Goal: Task Accomplishment & Management: Complete application form

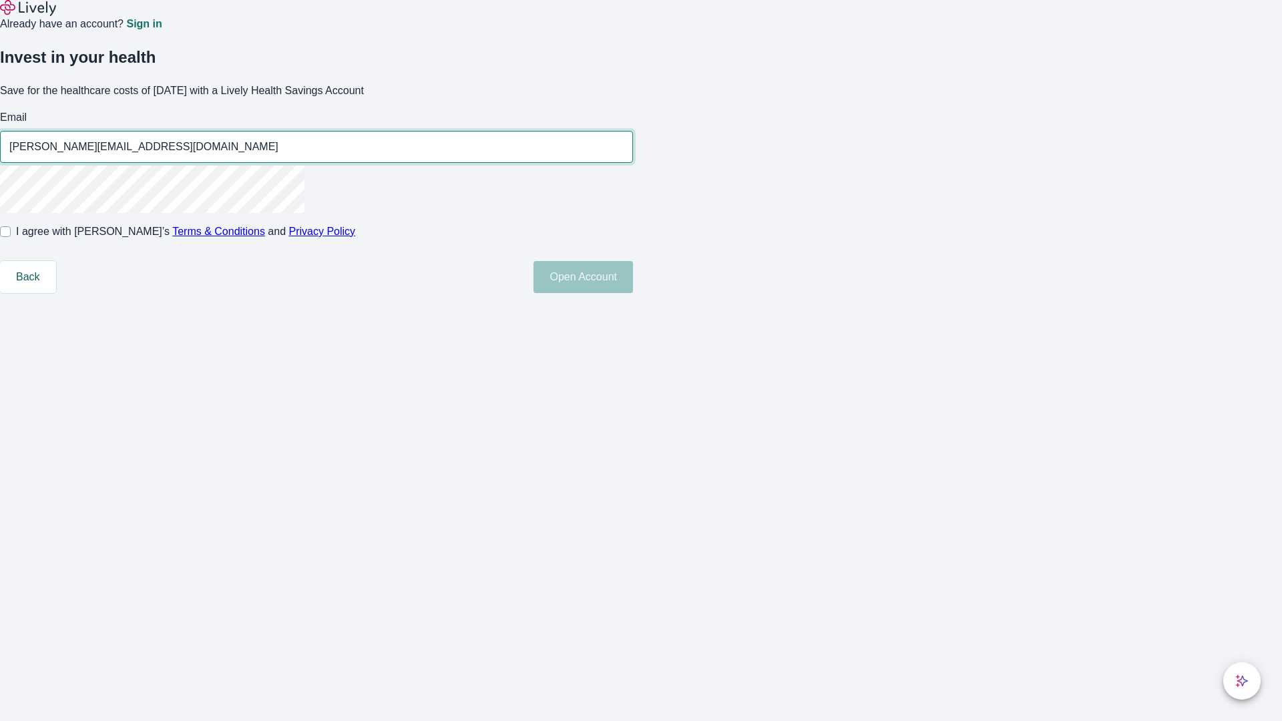
type input "[PERSON_NAME][EMAIL_ADDRESS][DOMAIN_NAME]"
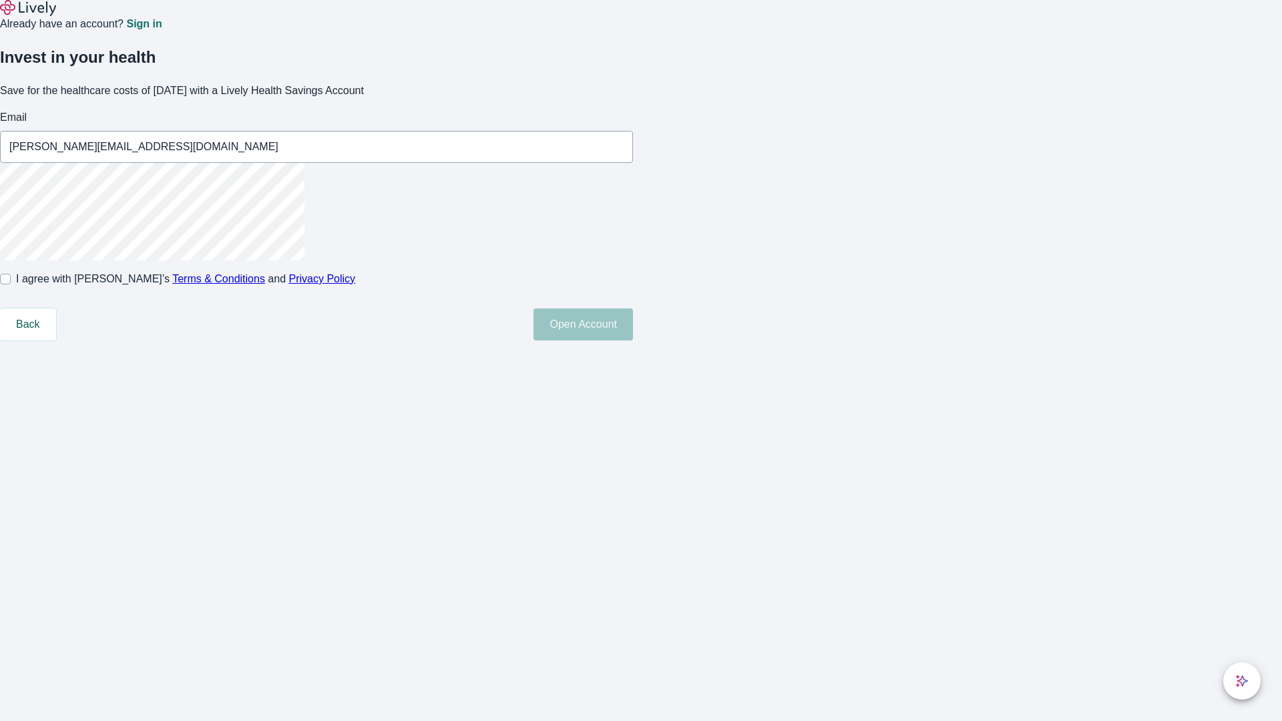
click at [11, 284] on input "I agree with Lively’s Terms & Conditions and Privacy Policy" at bounding box center [5, 279] width 11 height 11
checkbox input "true"
click at [633, 341] on button "Open Account" at bounding box center [584, 325] width 100 height 32
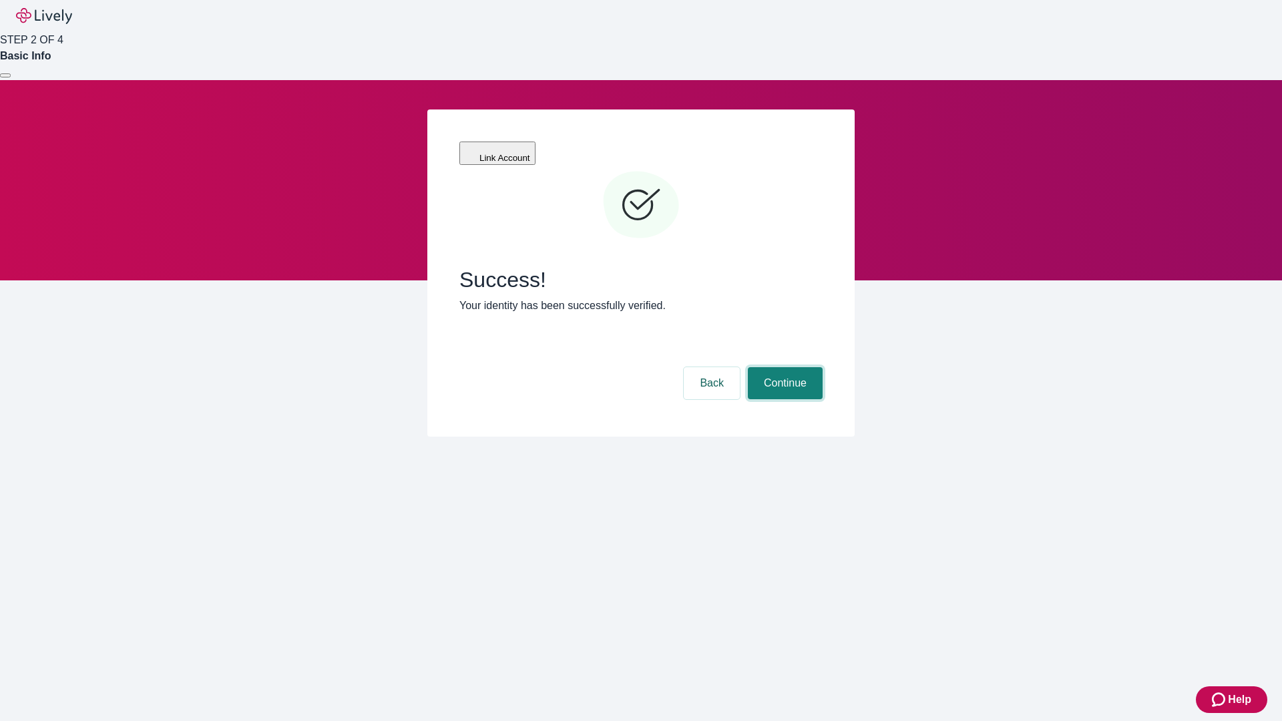
click at [783, 367] on button "Continue" at bounding box center [785, 383] width 75 height 32
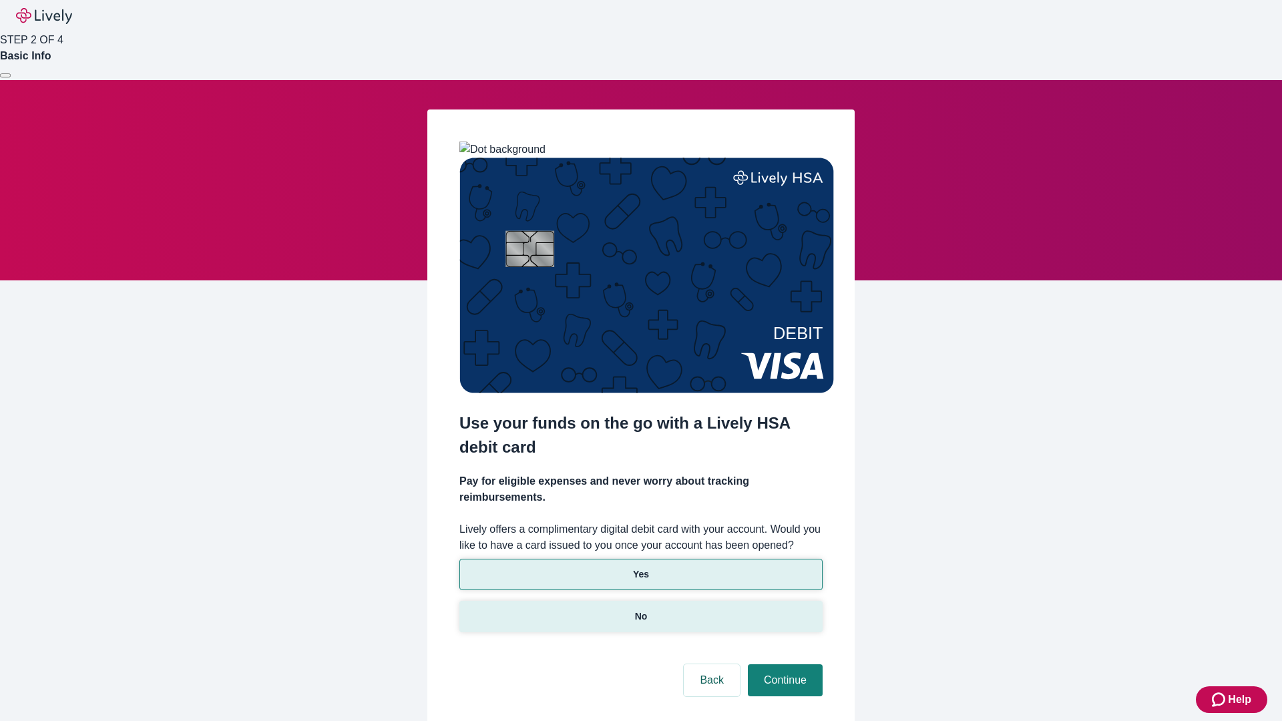
click at [640, 610] on p "No" at bounding box center [641, 617] width 13 height 14
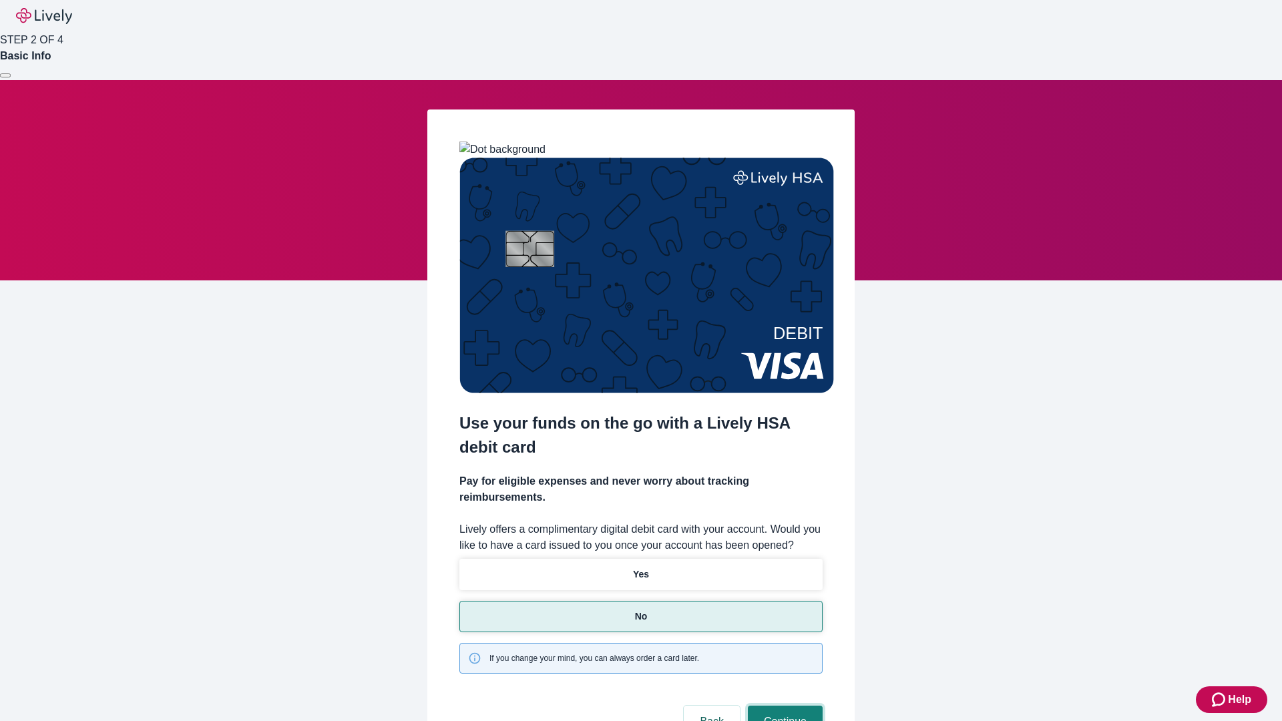
click at [783, 706] on button "Continue" at bounding box center [785, 722] width 75 height 32
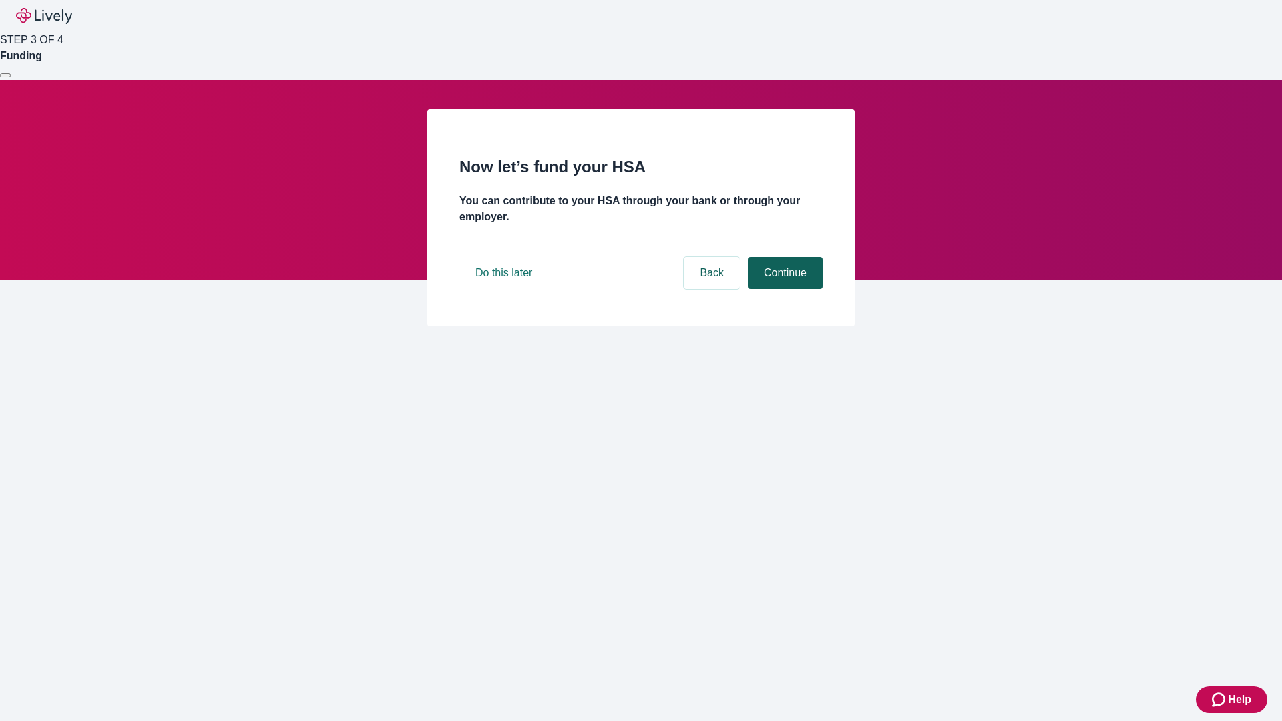
click at [783, 289] on button "Continue" at bounding box center [785, 273] width 75 height 32
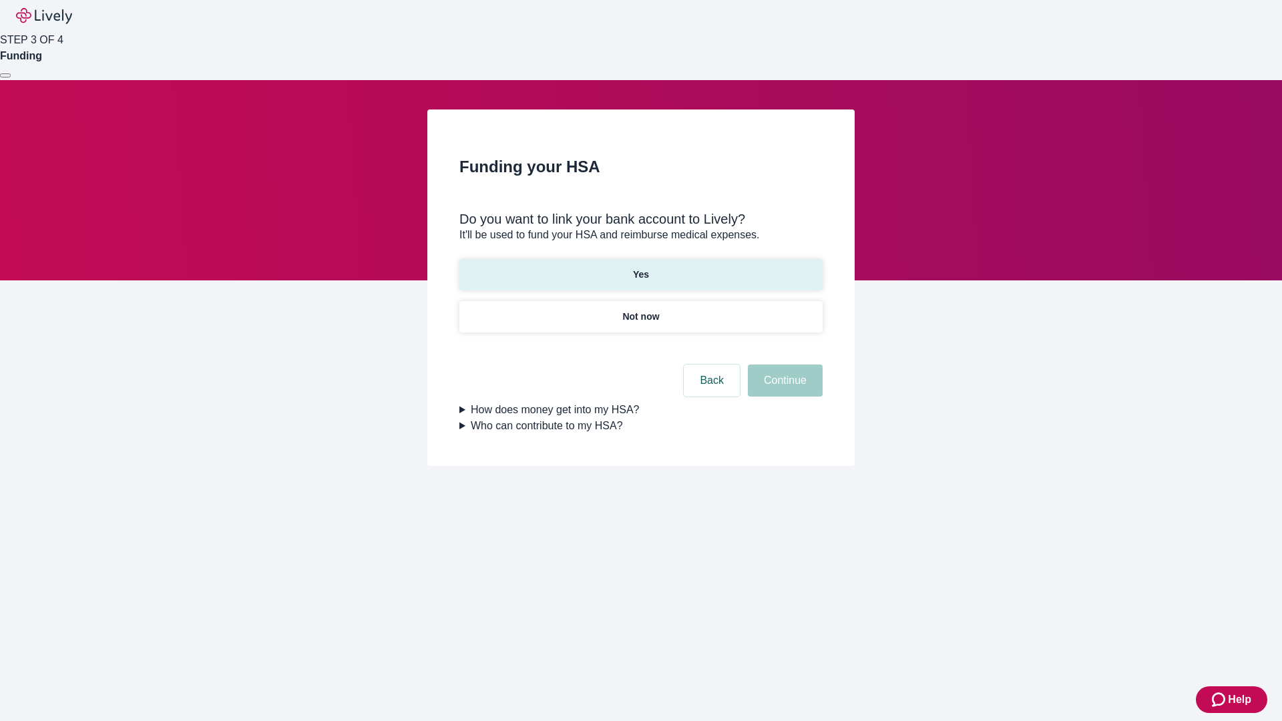
click at [640, 268] on p "Yes" at bounding box center [641, 275] width 16 height 14
click at [783, 365] on button "Continue" at bounding box center [785, 381] width 75 height 32
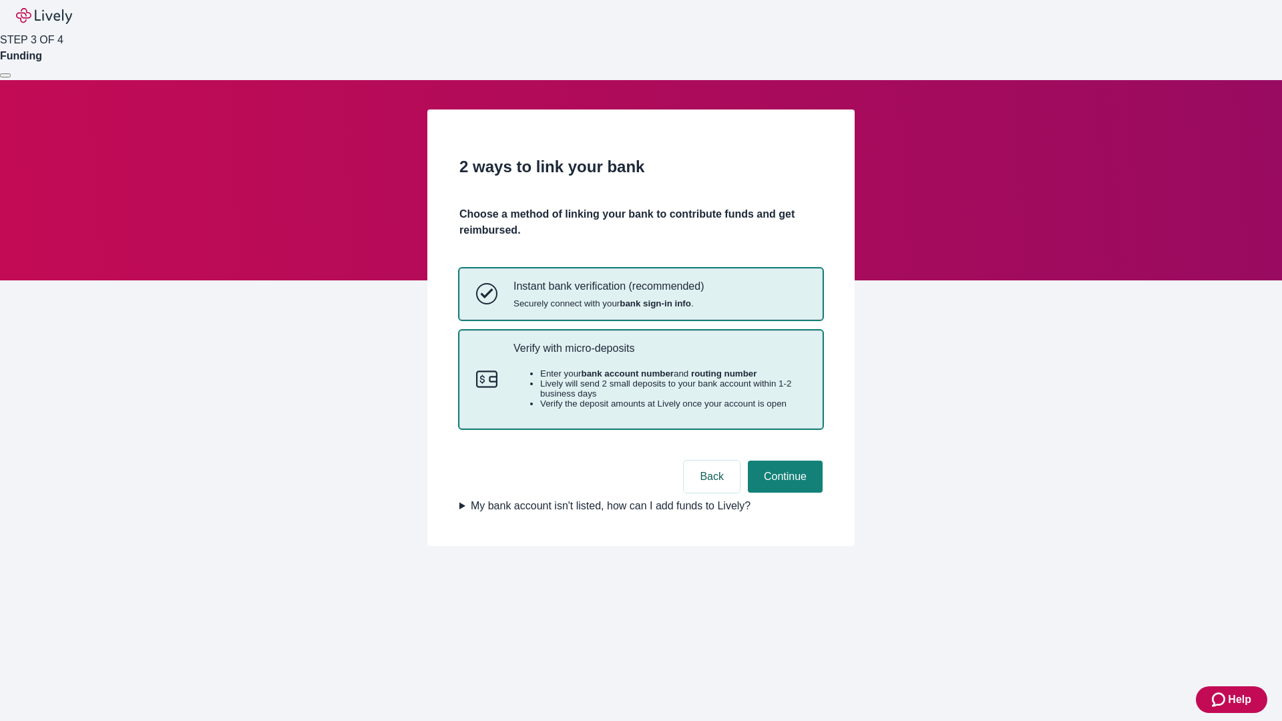
click at [659, 355] on p "Verify with micro-deposits" at bounding box center [660, 348] width 293 height 13
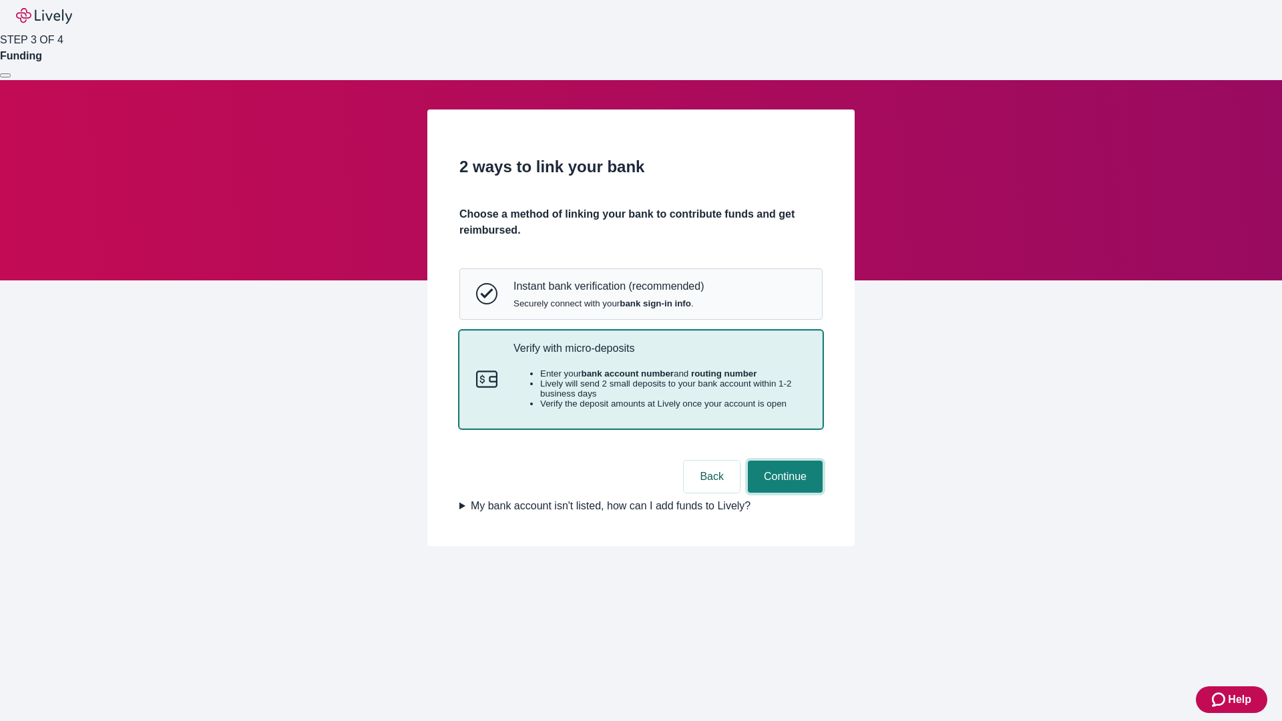
click at [783, 493] on button "Continue" at bounding box center [785, 477] width 75 height 32
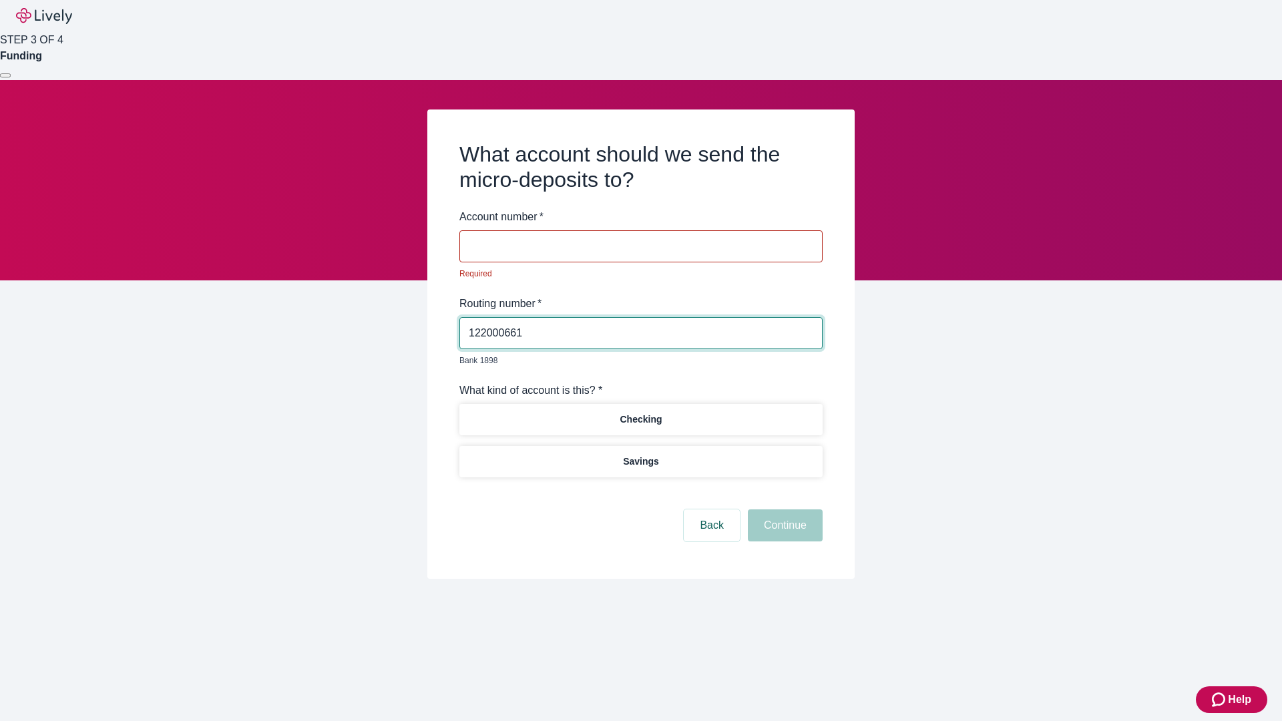
type input "122000661"
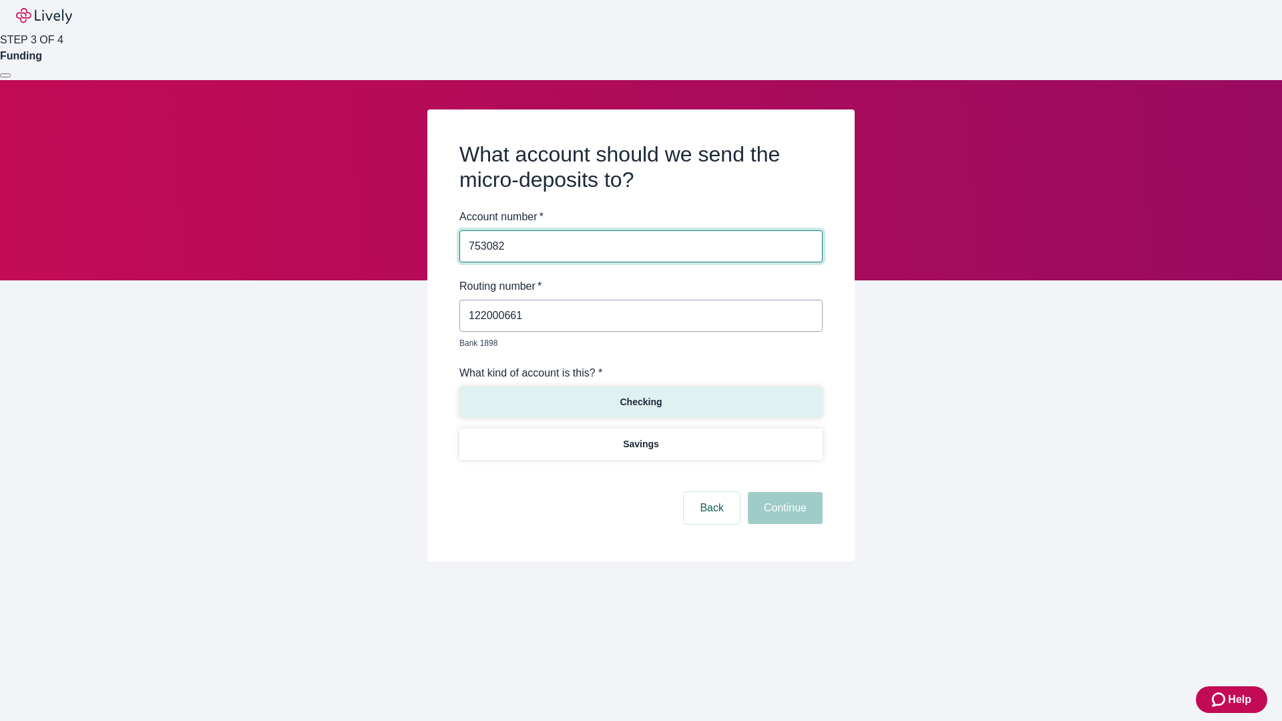
type input "753082"
click at [640, 395] on p "Checking" at bounding box center [641, 402] width 42 height 14
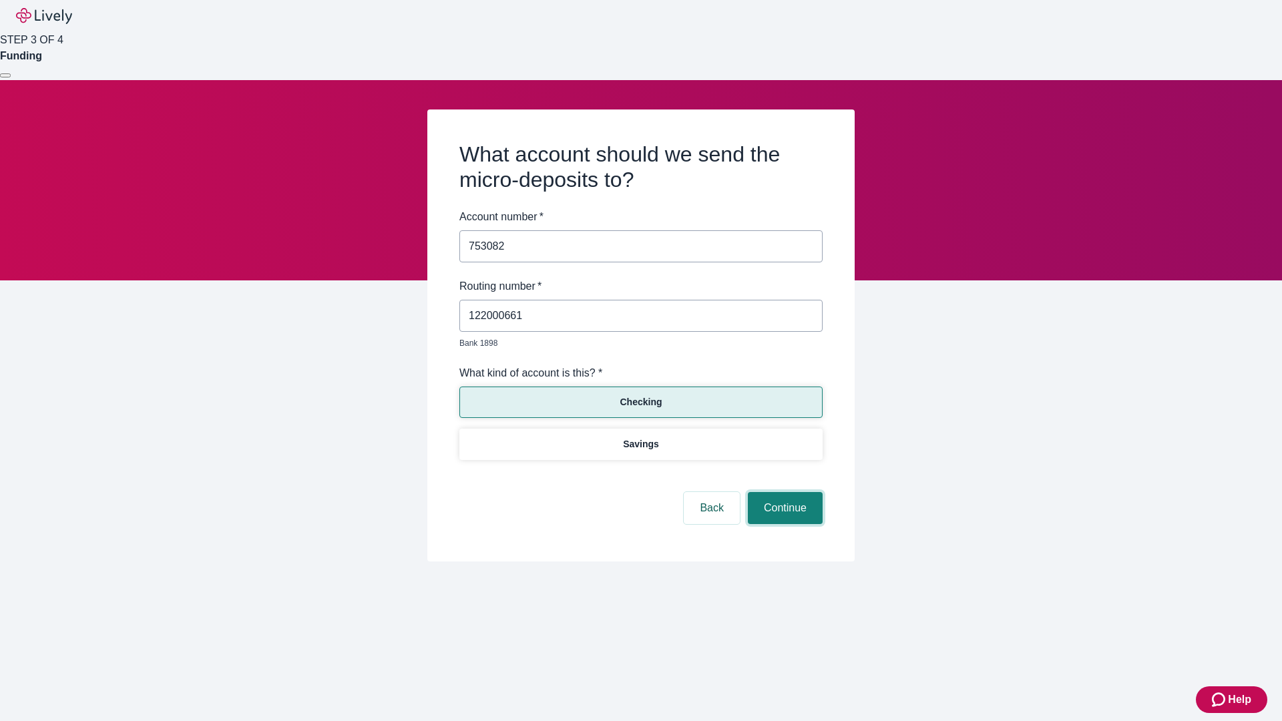
click at [783, 493] on button "Continue" at bounding box center [785, 508] width 75 height 32
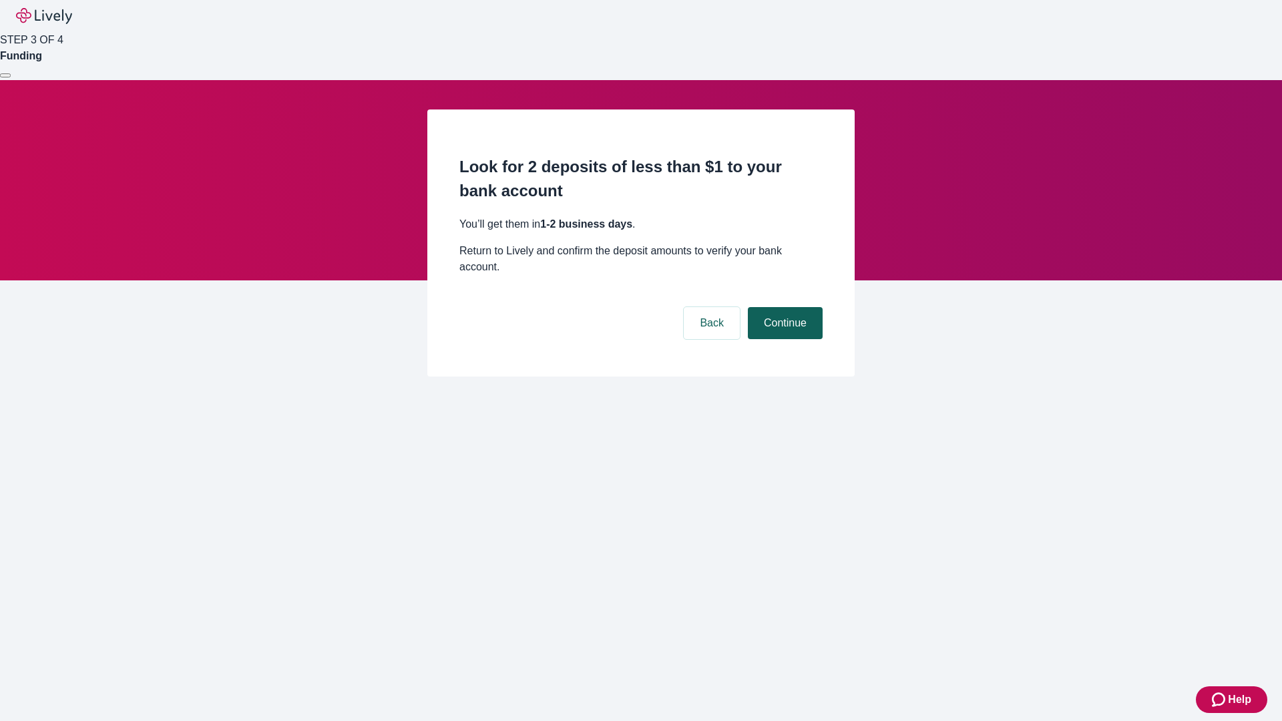
click at [783, 307] on button "Continue" at bounding box center [785, 323] width 75 height 32
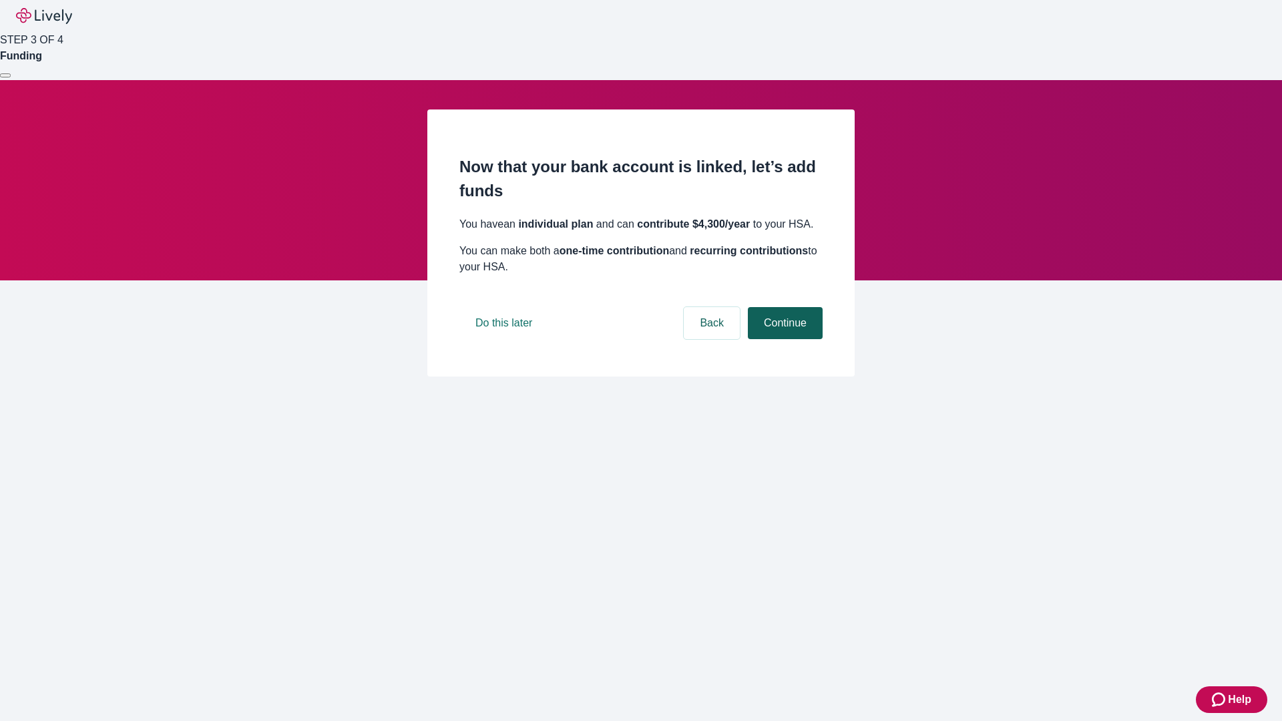
click at [783, 339] on button "Continue" at bounding box center [785, 323] width 75 height 32
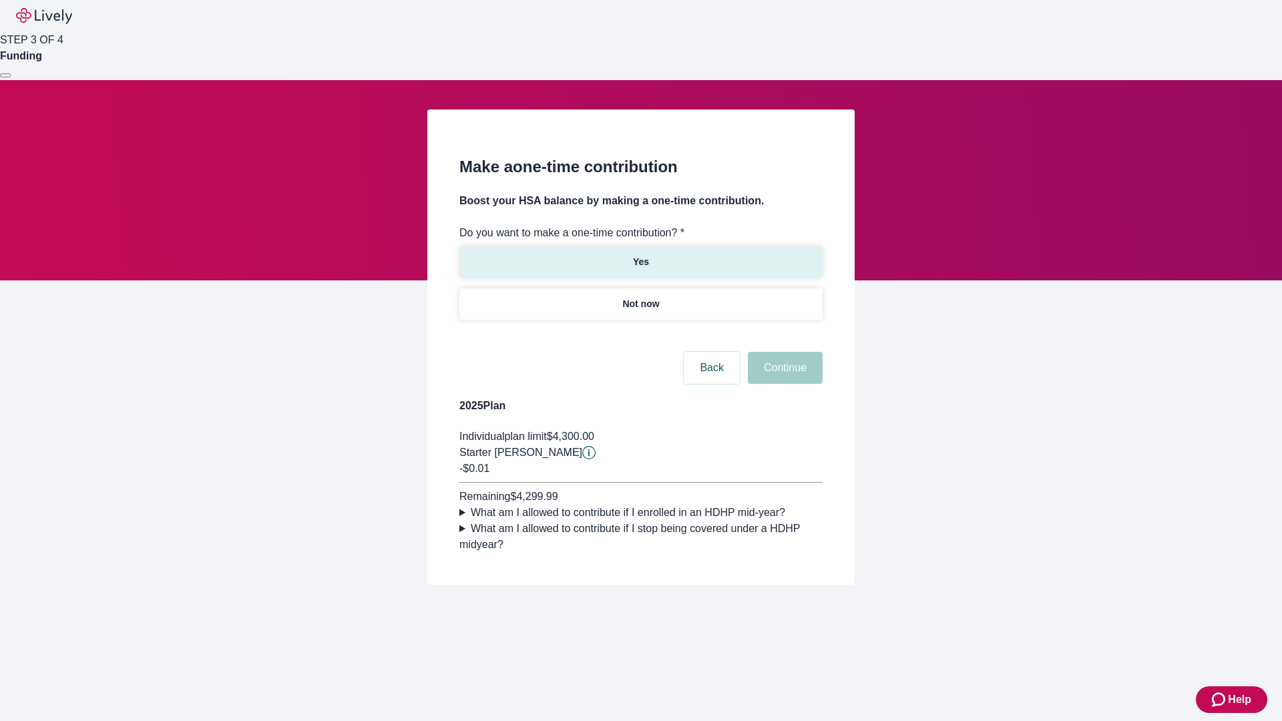
click at [640, 255] on p "Yes" at bounding box center [641, 262] width 16 height 14
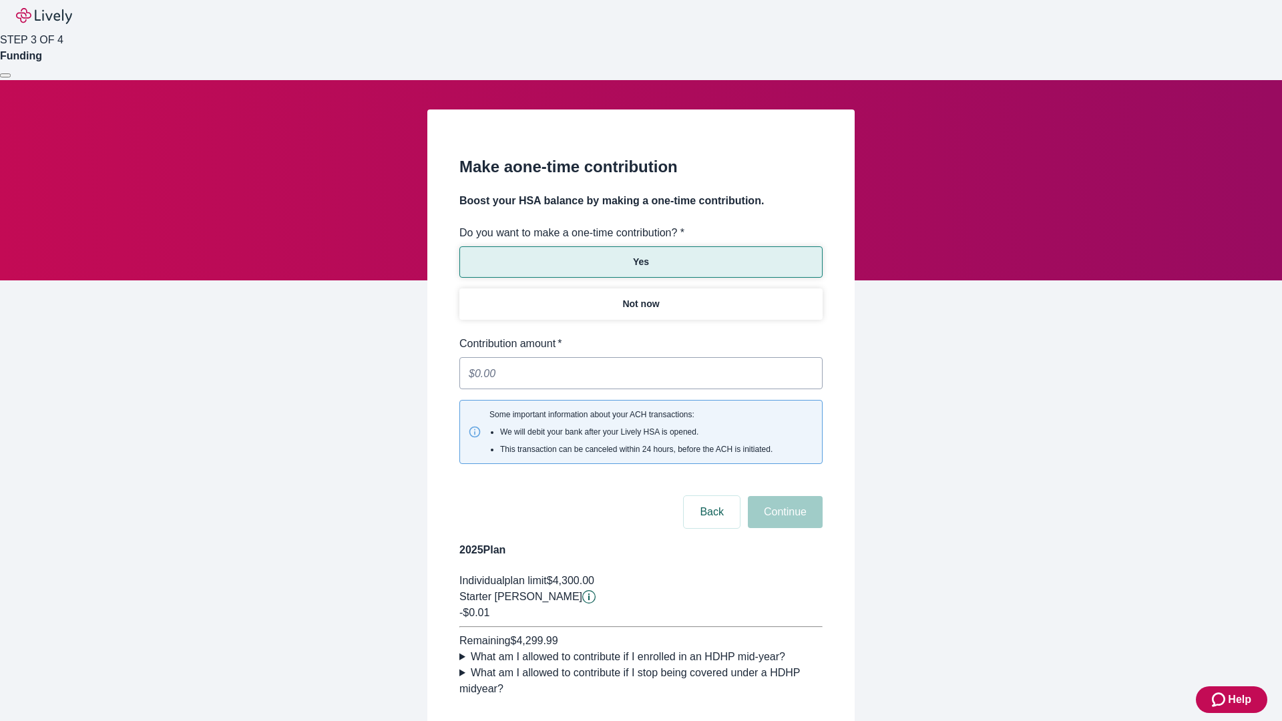
type input "0.01"
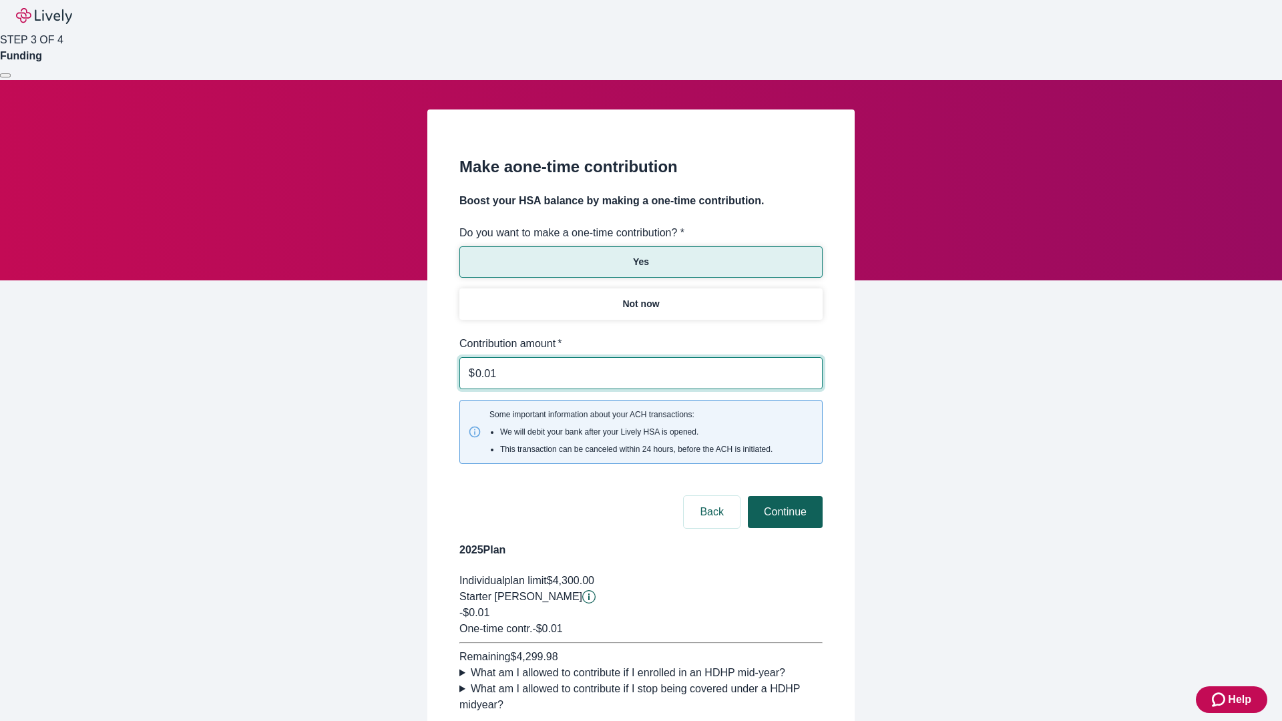
click at [783, 496] on button "Continue" at bounding box center [785, 512] width 75 height 32
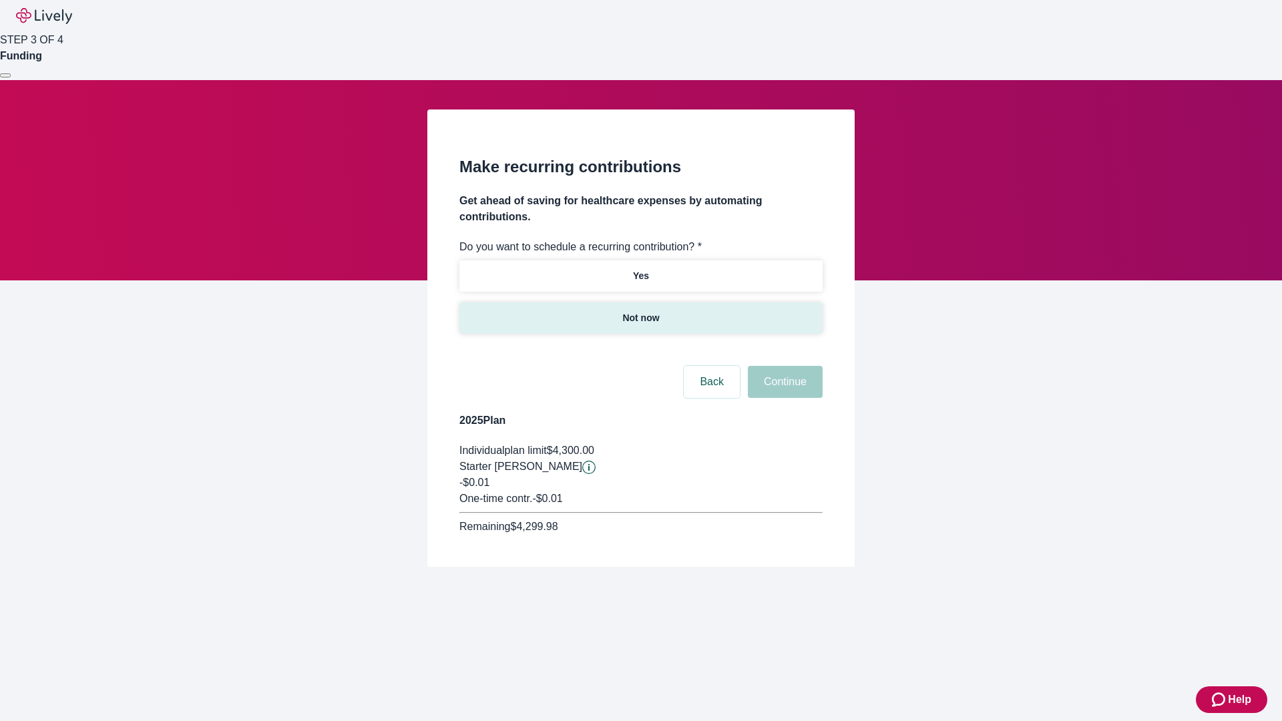
click at [640, 311] on p "Not now" at bounding box center [640, 318] width 37 height 14
click at [783, 366] on button "Continue" at bounding box center [785, 382] width 75 height 32
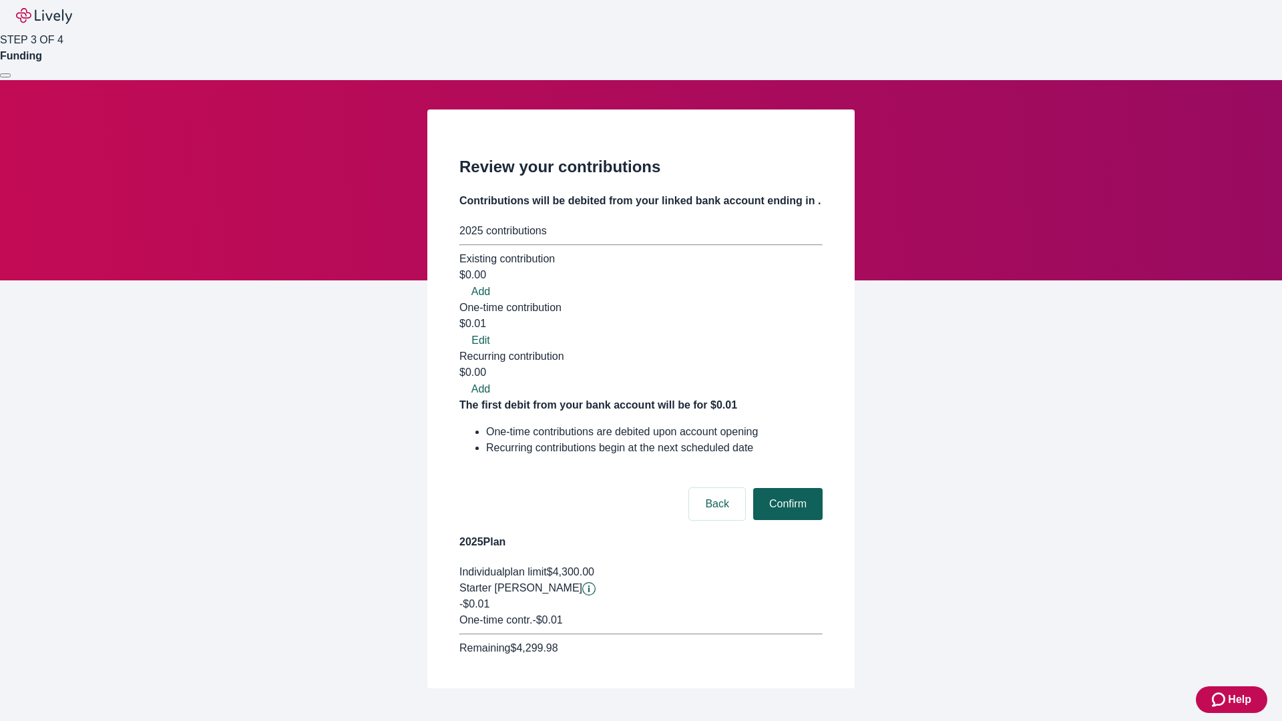
click at [786, 488] on button "Confirm" at bounding box center [787, 504] width 69 height 32
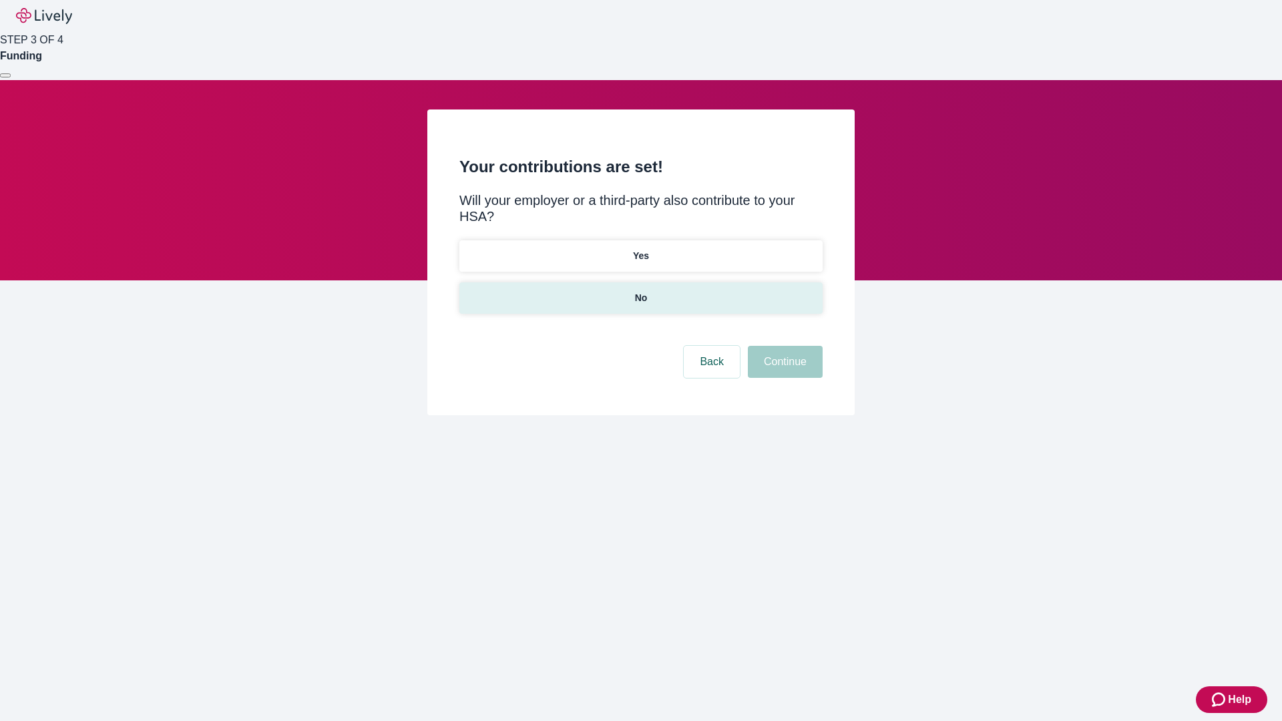
click at [640, 291] on p "No" at bounding box center [641, 298] width 13 height 14
click at [783, 346] on button "Continue" at bounding box center [785, 362] width 75 height 32
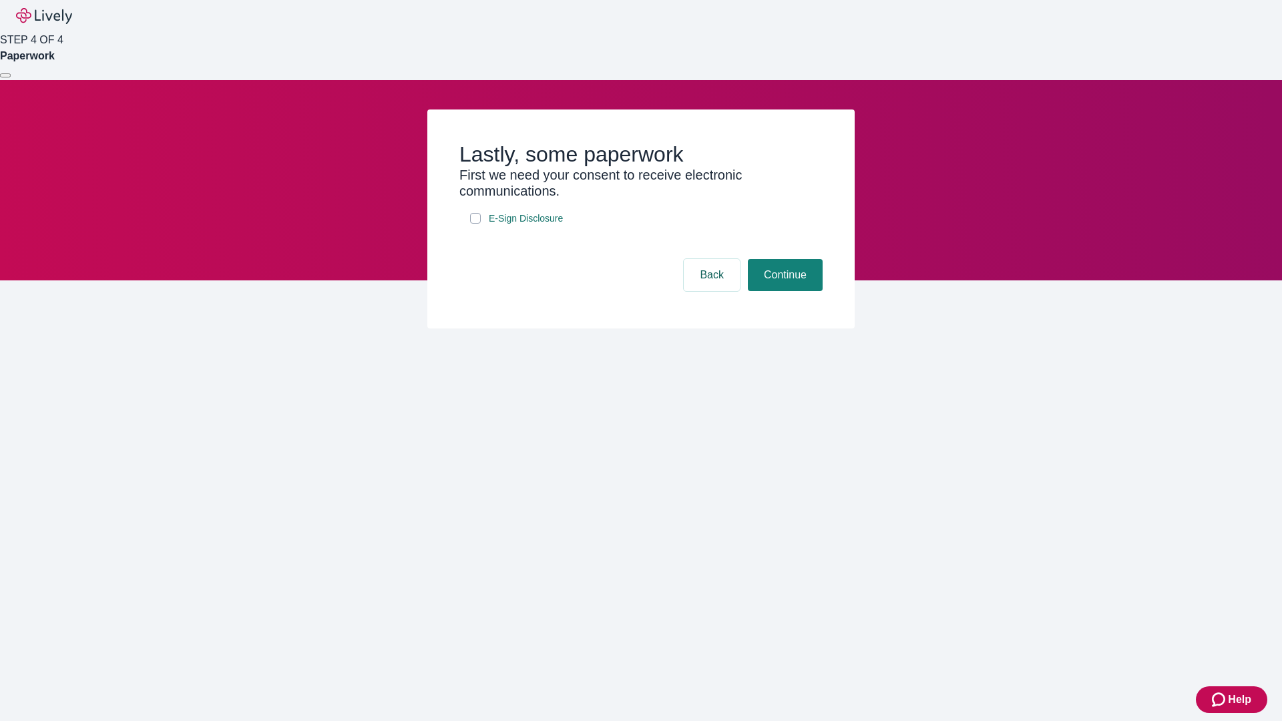
click at [475, 224] on input "E-Sign Disclosure" at bounding box center [475, 218] width 11 height 11
checkbox input "true"
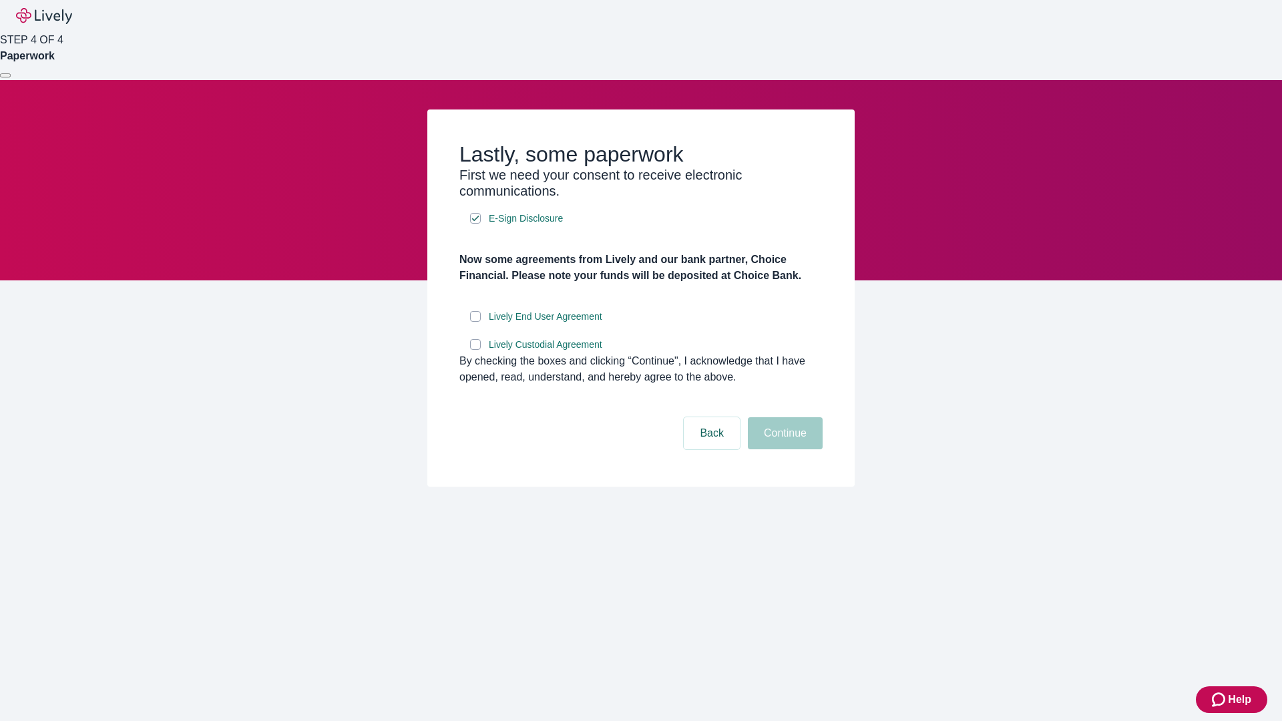
click at [475, 322] on input "Lively End User Agreement" at bounding box center [475, 316] width 11 height 11
checkbox input "true"
click at [475, 350] on input "Lively Custodial Agreement" at bounding box center [475, 344] width 11 height 11
checkbox input "true"
click at [783, 449] on button "Continue" at bounding box center [785, 433] width 75 height 32
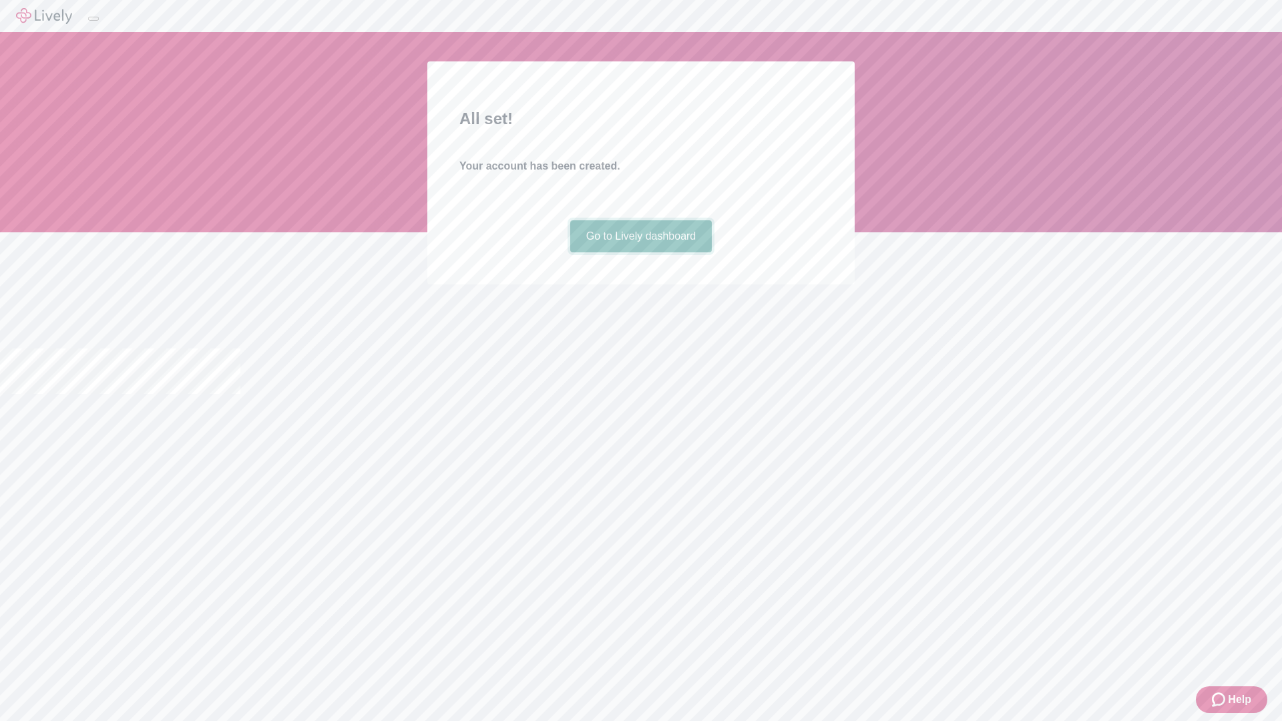
click at [640, 252] on link "Go to Lively dashboard" at bounding box center [641, 236] width 142 height 32
